Goal: Obtain resource: Download file/media

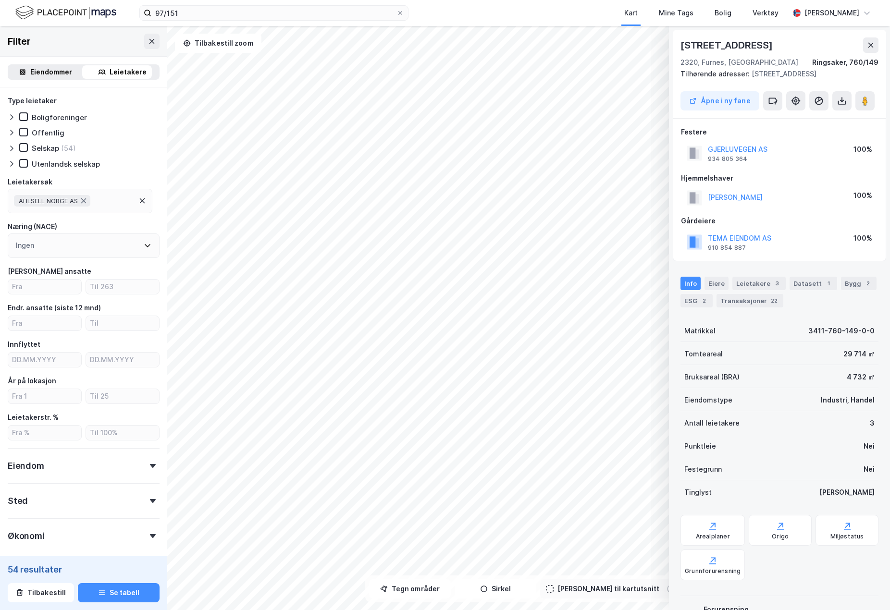
click at [63, 44] on div "Filter" at bounding box center [83, 41] width 167 height 31
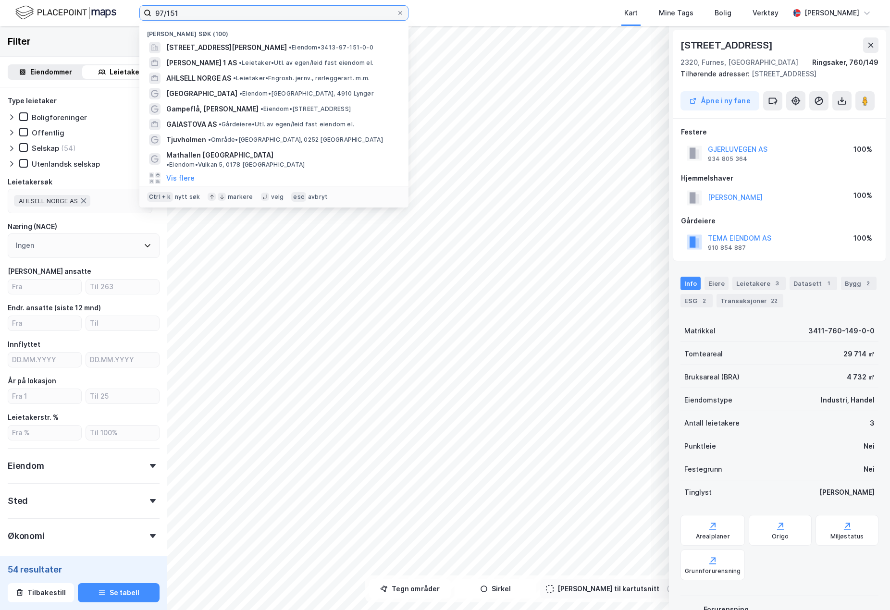
click at [187, 8] on input "97/151" at bounding box center [273, 13] width 245 height 14
drag, startPoint x: 193, startPoint y: 16, endPoint x: 139, endPoint y: 15, distance: 53.8
click at [139, 14] on label "97/151" at bounding box center [273, 12] width 269 height 15
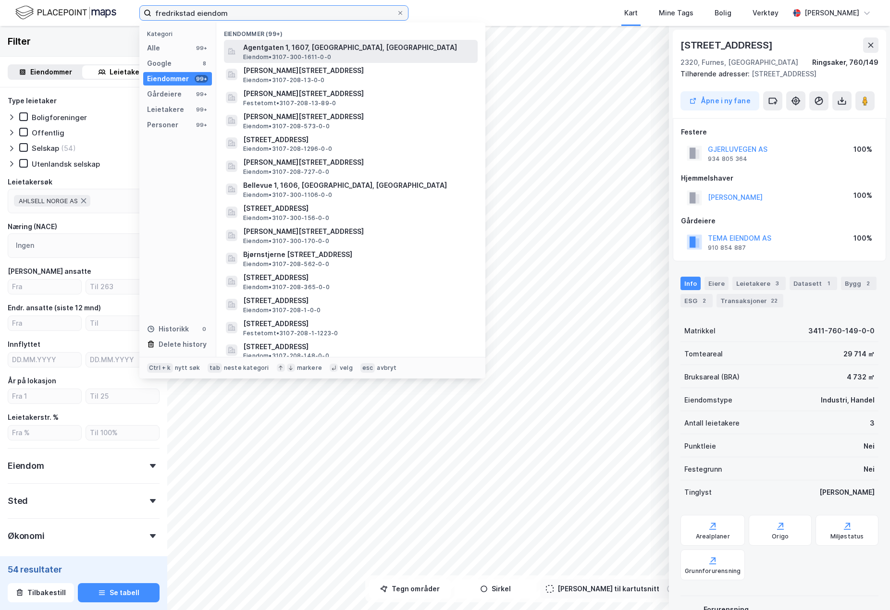
type input "fredrikstad eiendom"
click at [267, 43] on span "Agentgaten 1, 1607, [GEOGRAPHIC_DATA], [GEOGRAPHIC_DATA]" at bounding box center [358, 48] width 231 height 12
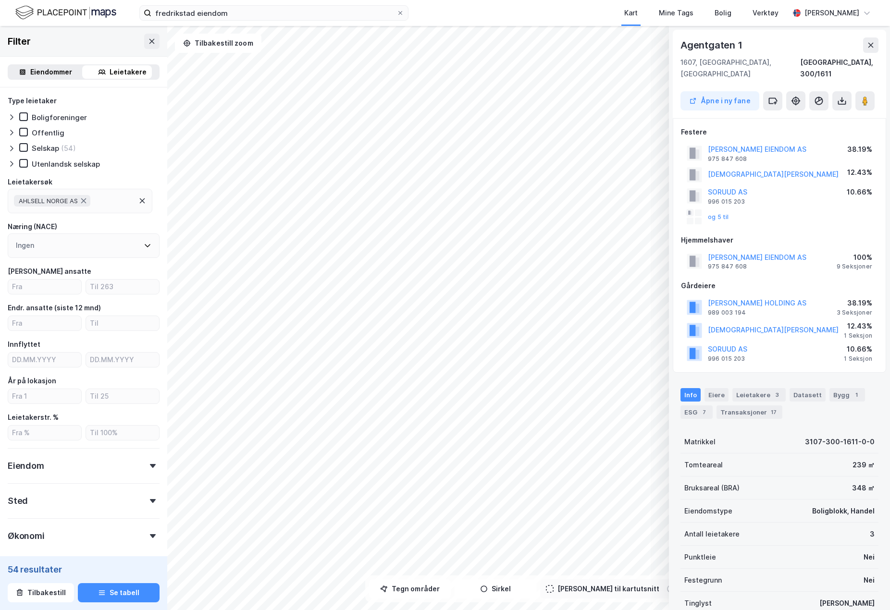
click at [431, 12] on div "fredrikstad eiendom Kart Mine Tags Bolig Verktøy Erling Timm" at bounding box center [445, 13] width 890 height 26
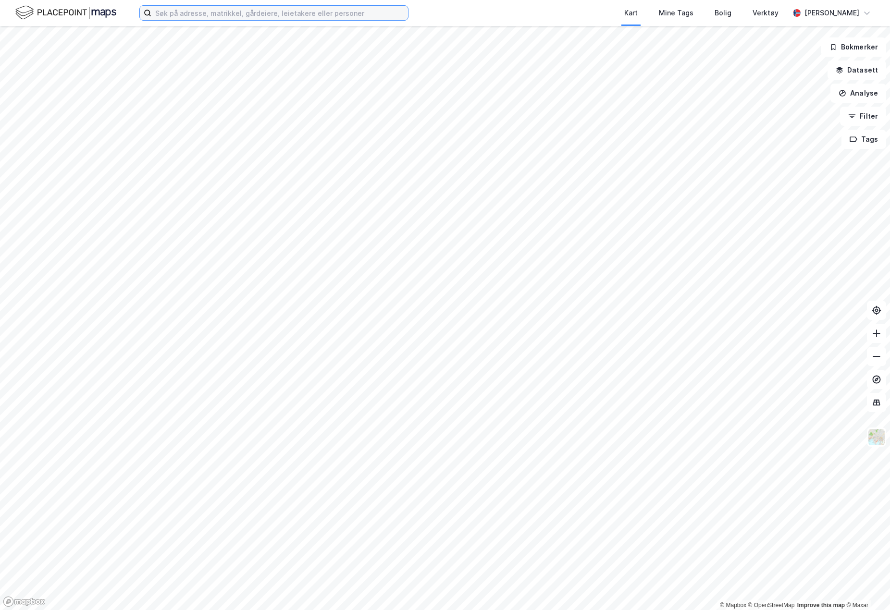
click at [160, 14] on input at bounding box center [279, 13] width 257 height 14
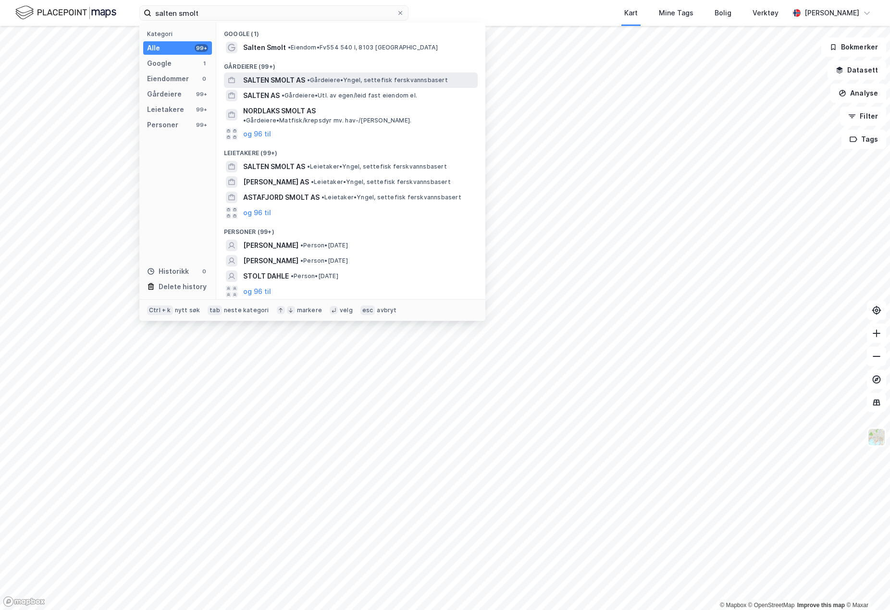
click at [272, 80] on span "SALTEN SMOLT AS" at bounding box center [274, 80] width 62 height 12
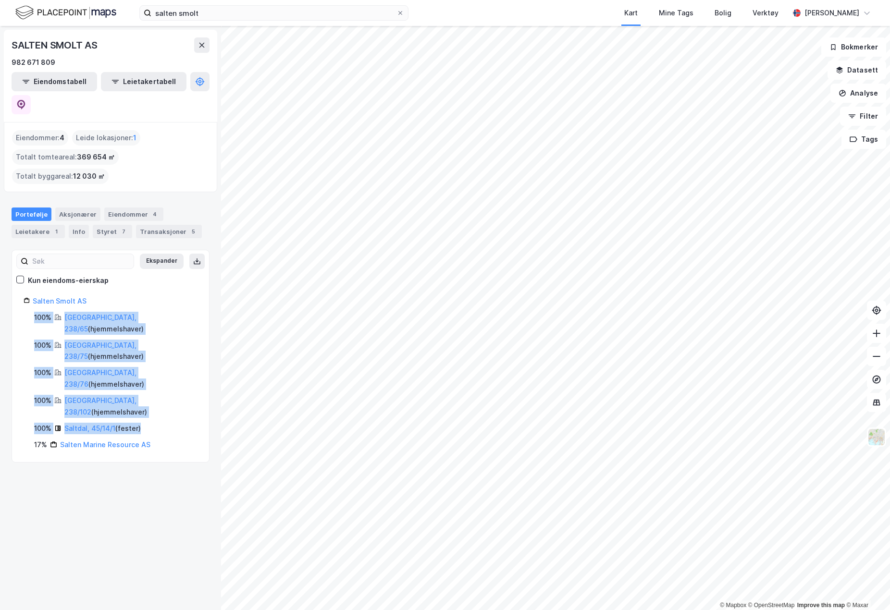
drag, startPoint x: 151, startPoint y: 364, endPoint x: 20, endPoint y: 296, distance: 147.4
click at [20, 296] on div "Salten Smolt AS 100% [GEOGRAPHIC_DATA], 238/65 ( hjemmelshaver ) 100% [GEOGRAPH…" at bounding box center [110, 372] width 197 height 155
copy div "100% [GEOGRAPHIC_DATA], 238/65 ( hjemmelshaver ) 100% [GEOGRAPHIC_DATA], 238/75…"
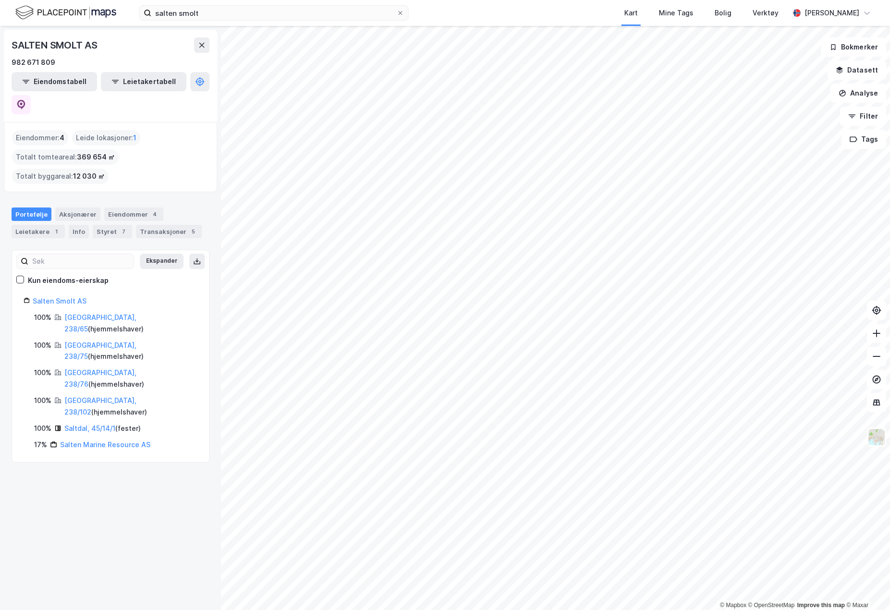
click at [202, 521] on div "SALTEN SMOLT AS 982 671 809 Eiendomstabell Leietakertabell Eiendommer : 4 Leide…" at bounding box center [110, 318] width 221 height 584
click at [93, 313] on link "[GEOGRAPHIC_DATA], 238/65" at bounding box center [100, 323] width 72 height 20
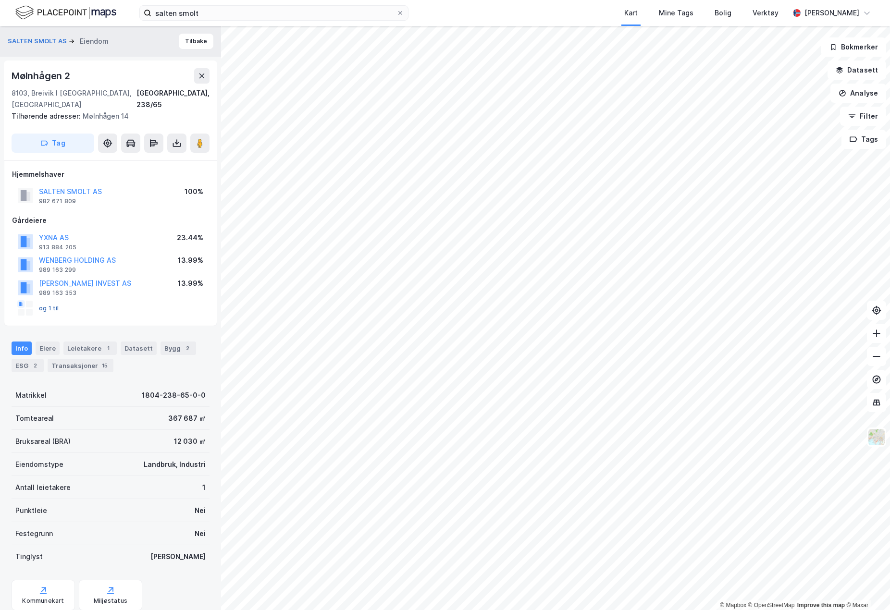
click at [0, 0] on button "og 1 til" at bounding box center [0, 0] width 0 height 0
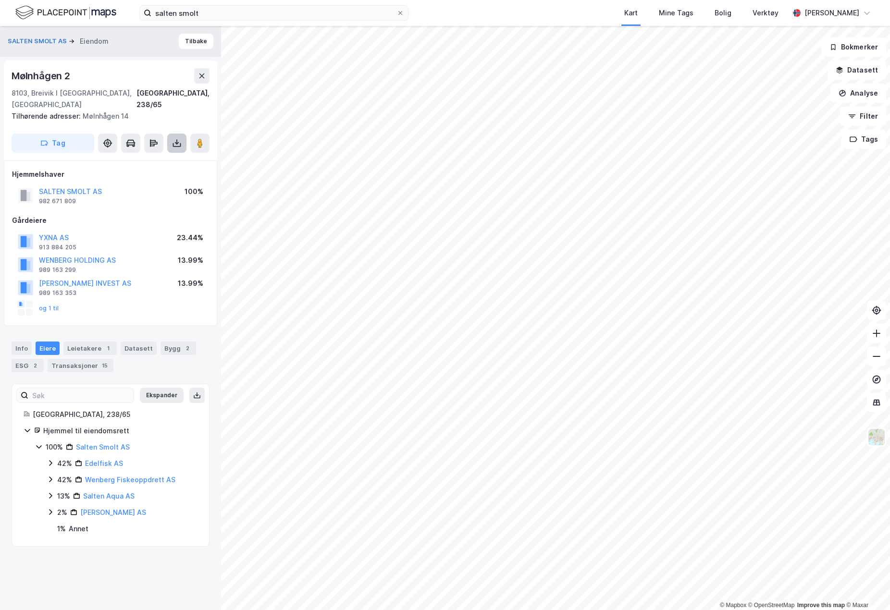
click at [177, 139] on icon at bounding box center [176, 141] width 1 height 5
click at [156, 159] on div "Last ned grunnbok" at bounding box center [129, 163] width 56 height 8
click at [21, 342] on div "Info" at bounding box center [22, 348] width 20 height 13
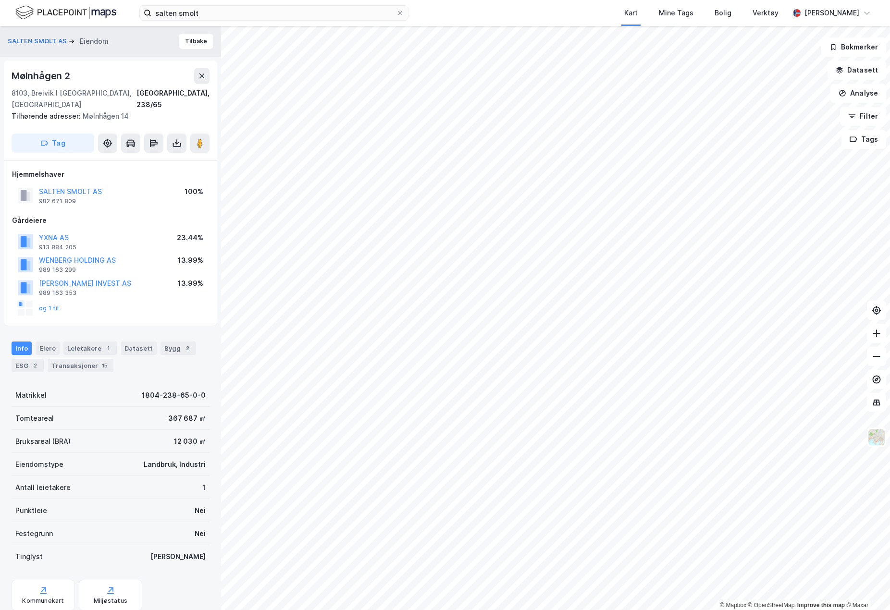
click at [497, 610] on html "salten smolt Kart Mine Tags Bolig Verktøy [PERSON_NAME] © Mapbox © OpenStreetMa…" at bounding box center [445, 305] width 890 height 610
click at [148, 78] on div "Mølnhågen 2" at bounding box center [111, 75] width 198 height 15
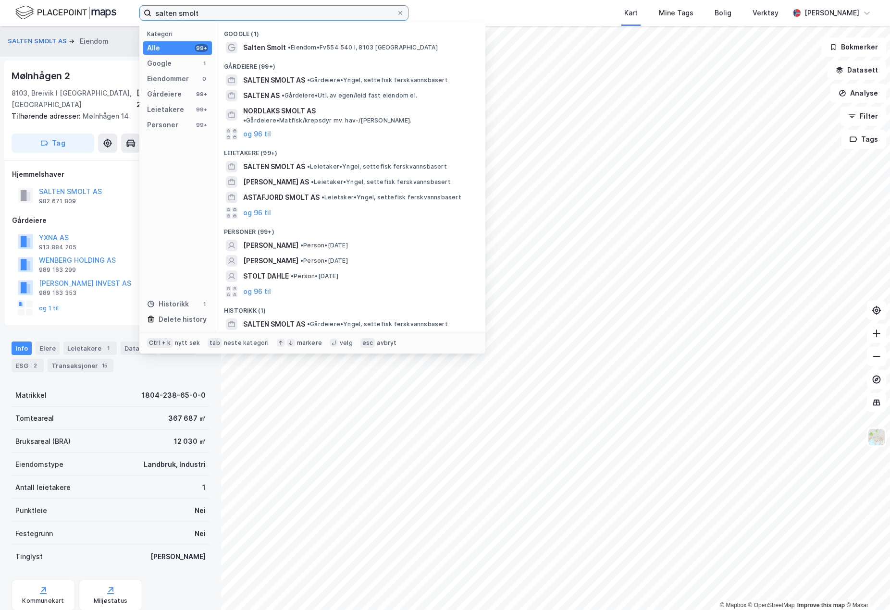
drag, startPoint x: 206, startPoint y: 17, endPoint x: 158, endPoint y: 15, distance: 48.1
click at [158, 15] on input "salten smolt" at bounding box center [273, 13] width 245 height 14
type input "s"
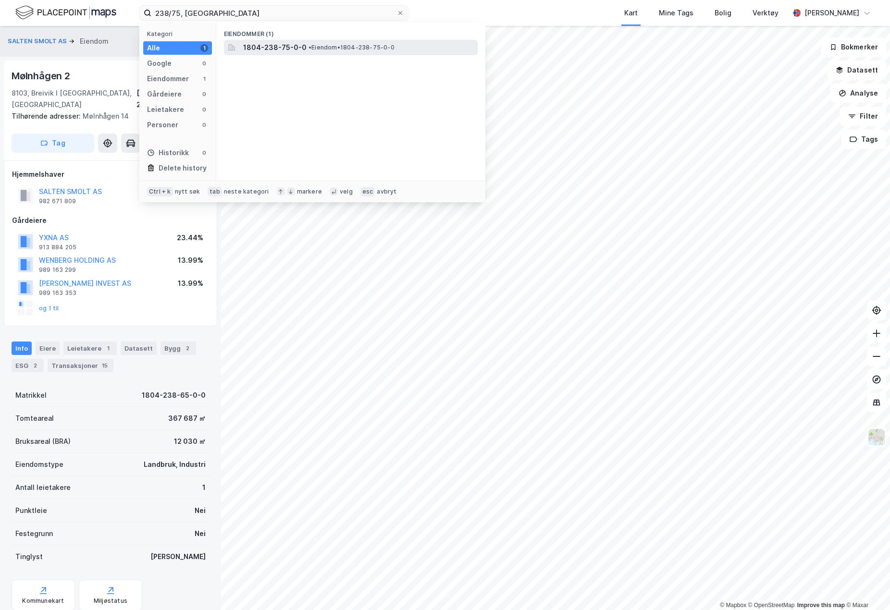
click at [262, 46] on span "1804-238-75-0-0" at bounding box center [274, 48] width 63 height 12
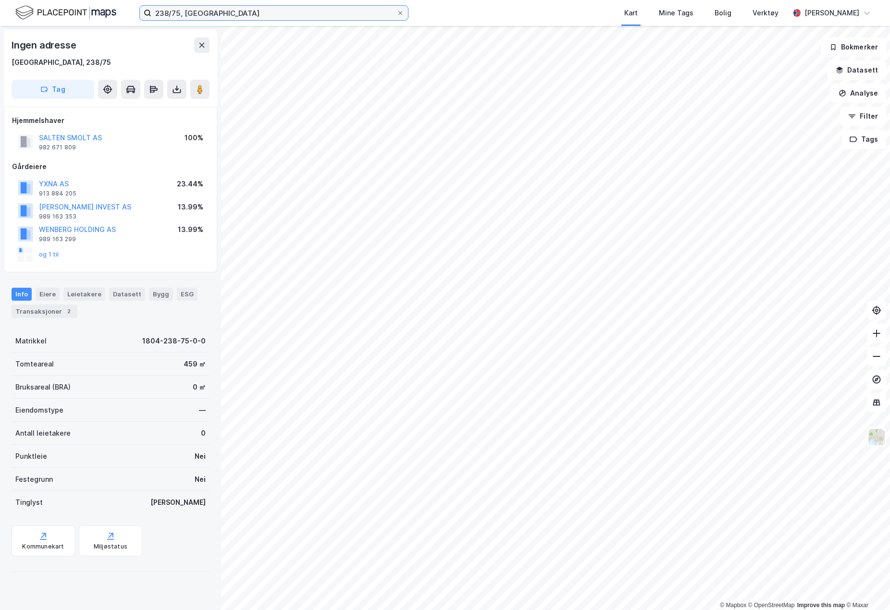
click at [177, 14] on input "238/75, [GEOGRAPHIC_DATA]" at bounding box center [273, 13] width 245 height 14
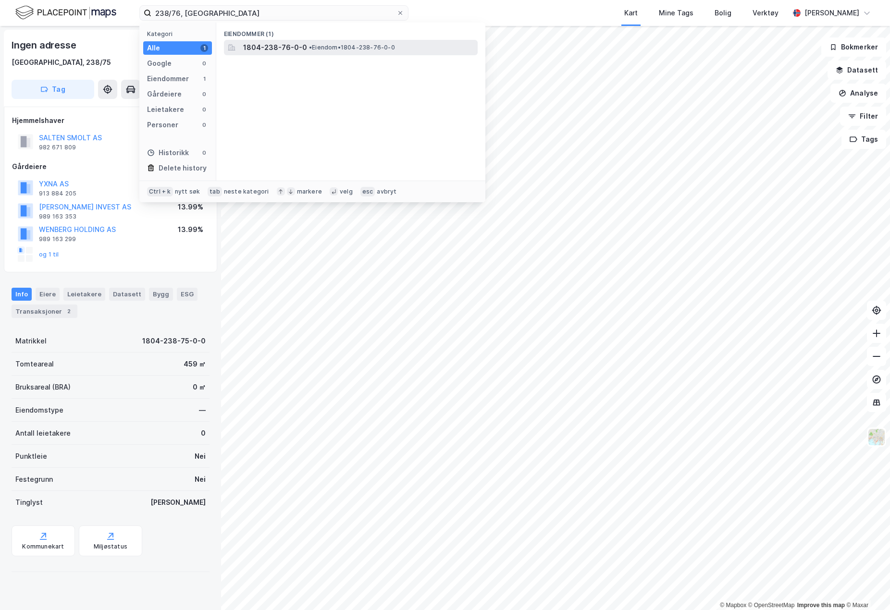
click at [325, 49] on span "• Eiendom • 1804-238-76-0-0" at bounding box center [352, 48] width 86 height 8
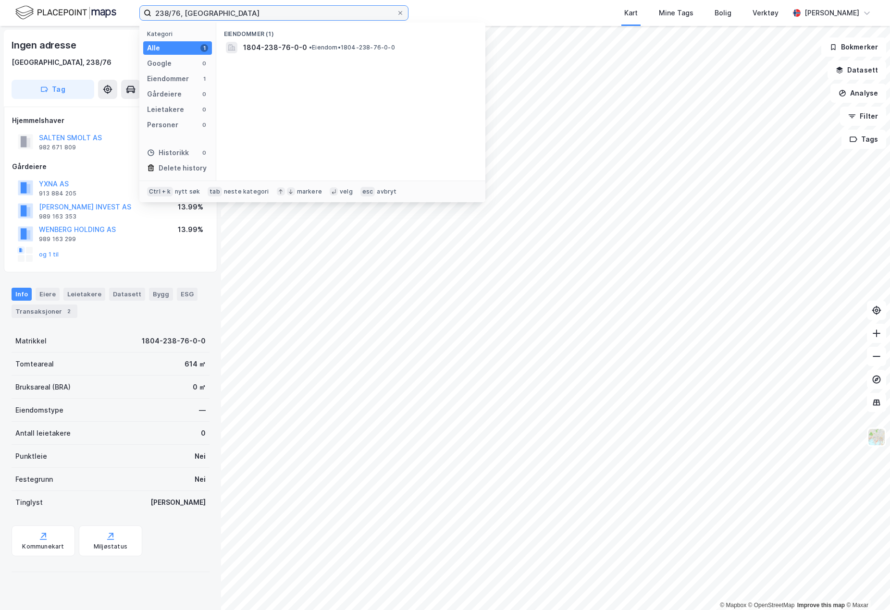
click at [172, 11] on input "238/76, [GEOGRAPHIC_DATA]" at bounding box center [273, 13] width 245 height 14
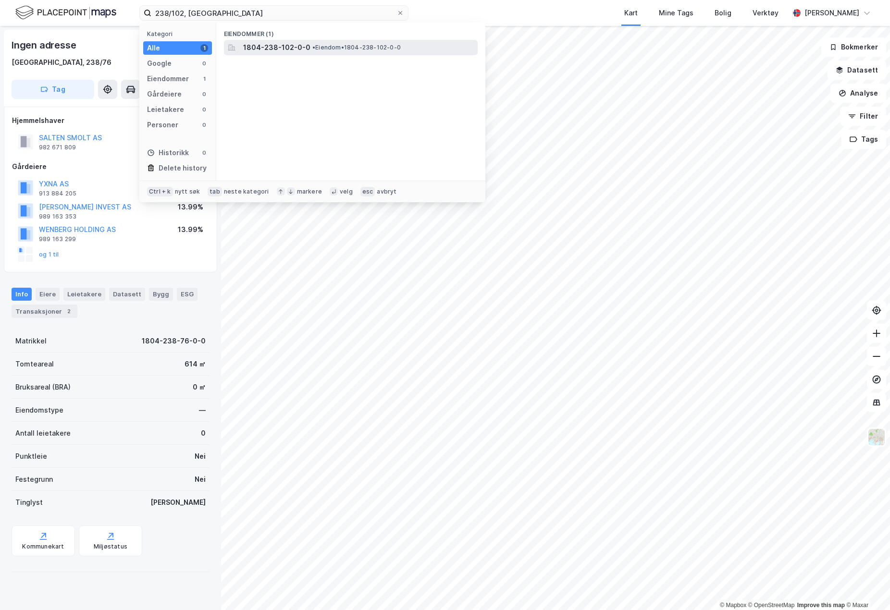
click at [261, 43] on span "1804-238-102-0-0" at bounding box center [276, 48] width 67 height 12
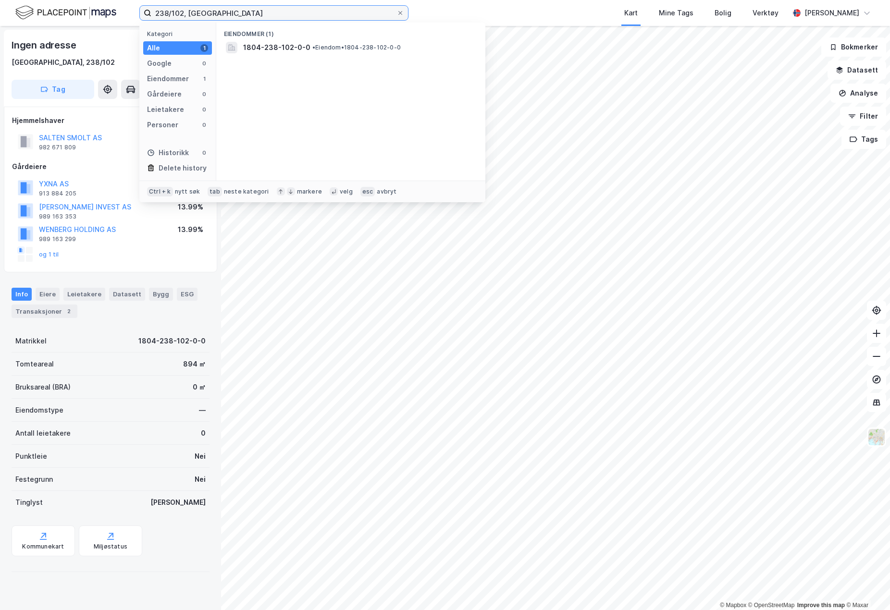
drag, startPoint x: 219, startPoint y: 9, endPoint x: 135, endPoint y: 12, distance: 84.1
click at [135, 12] on div "238/102, bodø Kategori Alle 1 Google 0 Eiendommer 1 Gårdeiere 0 Leietakere 0 Pe…" at bounding box center [445, 13] width 890 height 26
type input "45/14/1, saltdal"
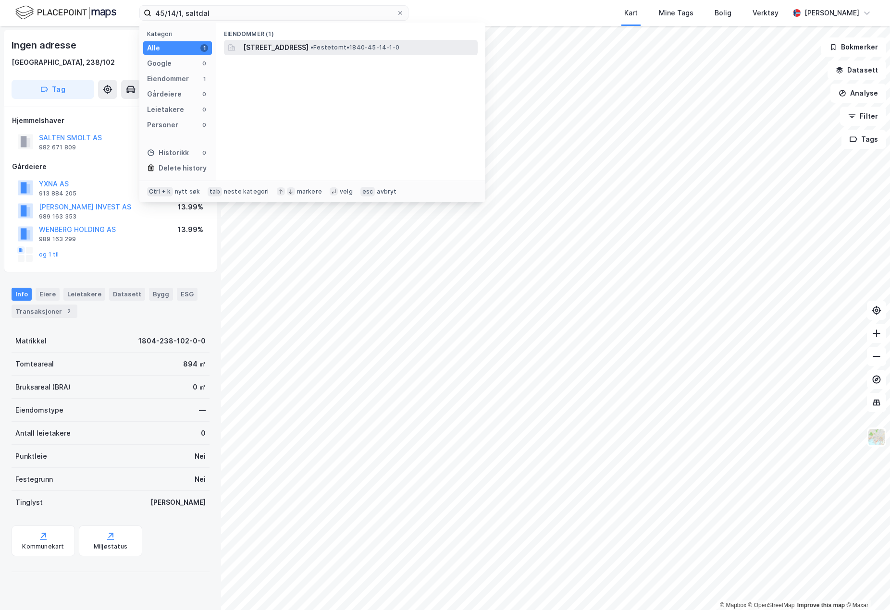
click at [391, 49] on span "• Festetomt • 1840-45-14-1-0" at bounding box center [354, 48] width 89 height 8
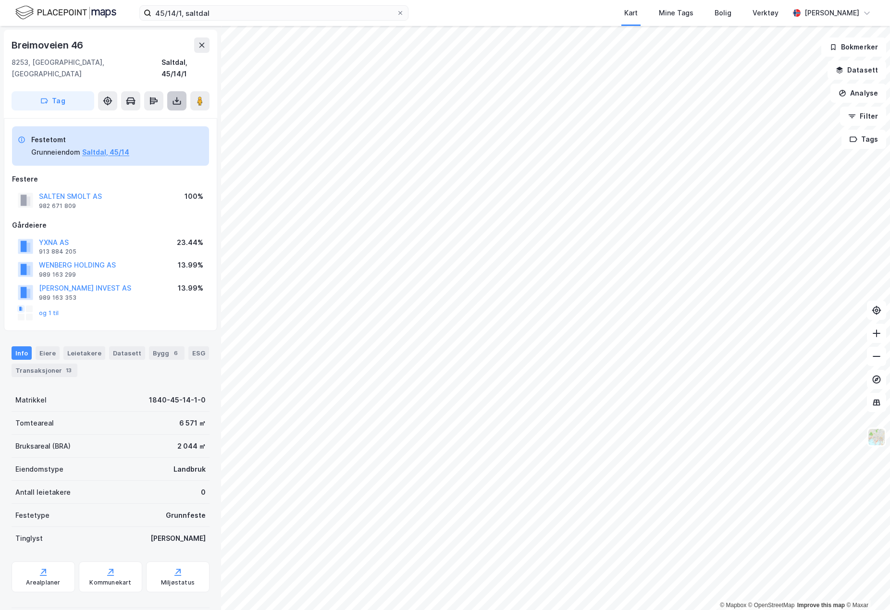
click at [182, 91] on button at bounding box center [176, 100] width 19 height 19
click at [155, 116] on div "Last ned grunnbok" at bounding box center [129, 120] width 56 height 8
